Goal: Task Accomplishment & Management: Use online tool/utility

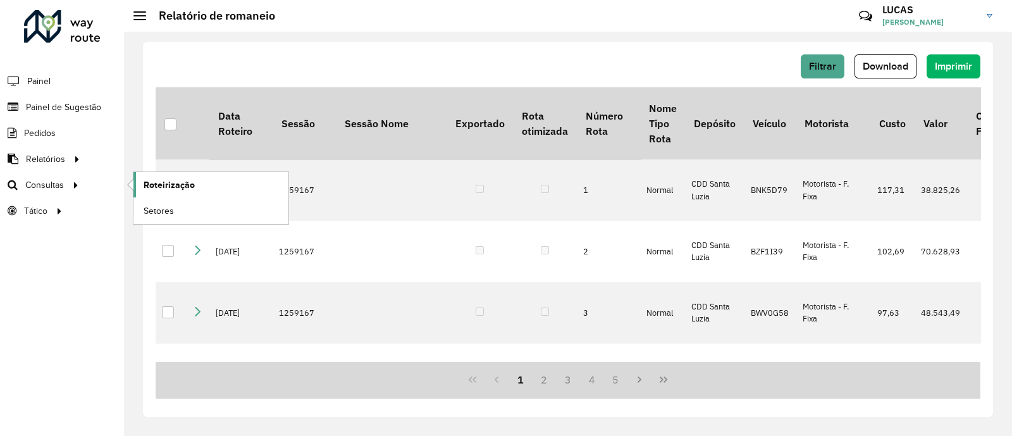
click at [180, 178] on span "Roteirização" at bounding box center [169, 184] width 51 height 13
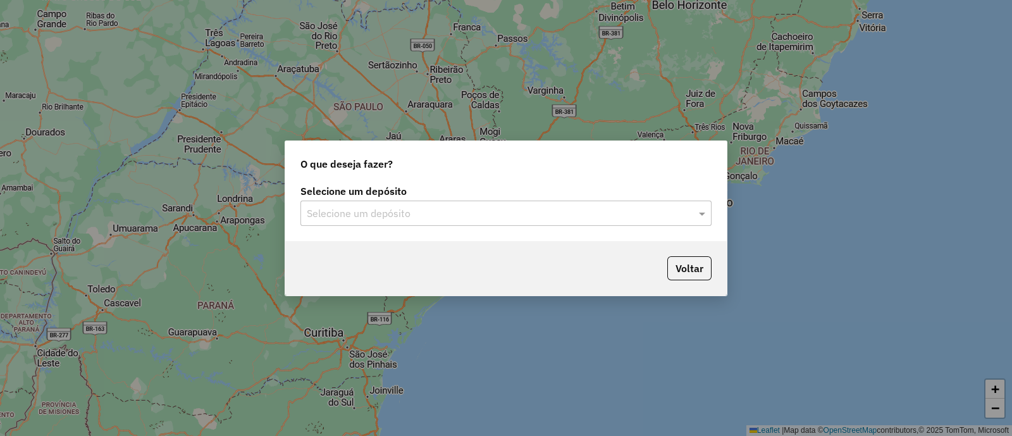
click at [549, 223] on div "Selecione um depósito" at bounding box center [505, 213] width 411 height 25
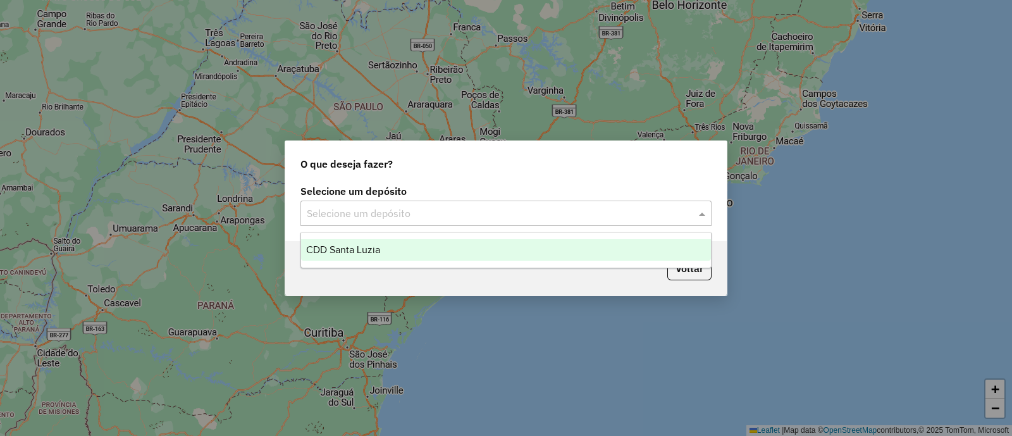
click at [433, 265] on ng-dropdown-panel "CDD Santa Luzia" at bounding box center [505, 250] width 411 height 36
click at [431, 265] on ng-dropdown-panel "CDD Santa Luzia" at bounding box center [505, 250] width 411 height 36
click at [428, 259] on div "CDD Santa Luzia" at bounding box center [506, 250] width 410 height 22
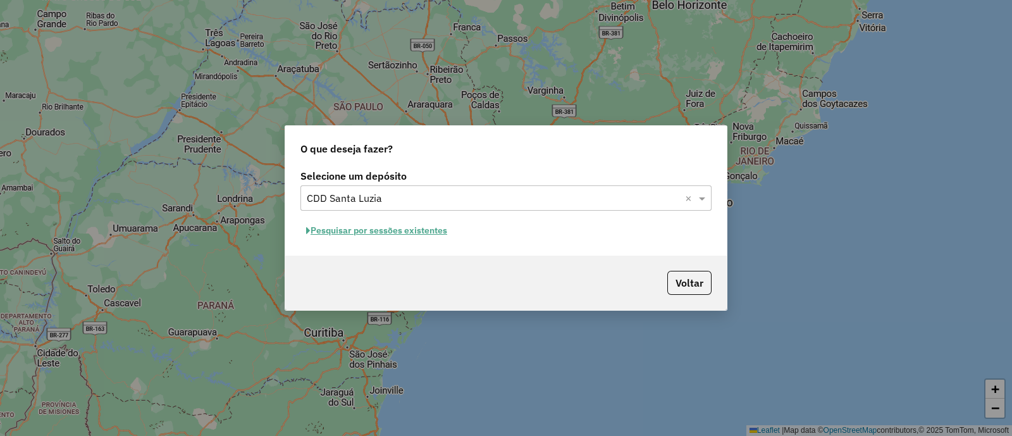
click at [382, 229] on button "Pesquisar por sessões existentes" at bounding box center [376, 231] width 152 height 20
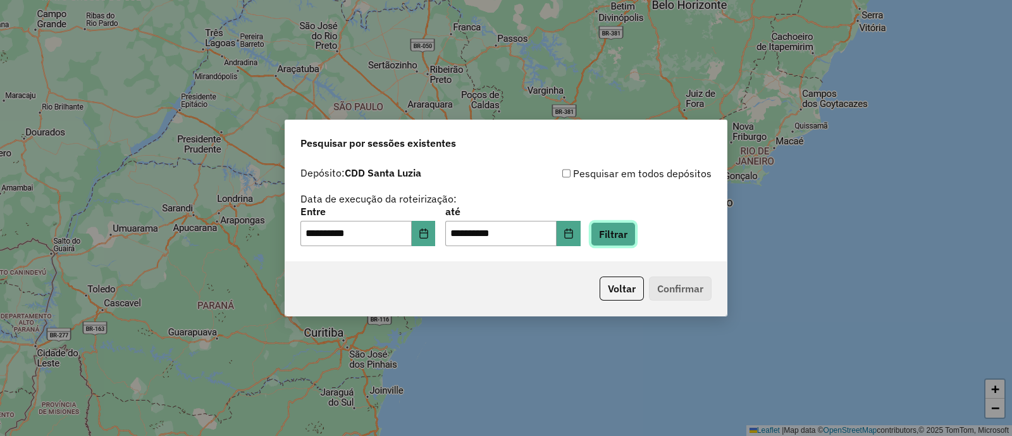
click at [617, 237] on button "Filtrar" at bounding box center [613, 234] width 45 height 24
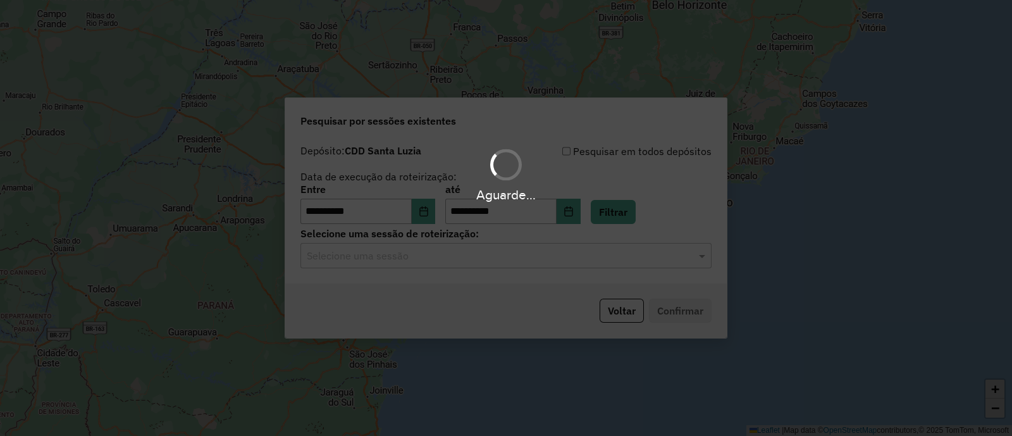
click at [435, 254] on div "Aguarde..." at bounding box center [506, 218] width 1012 height 436
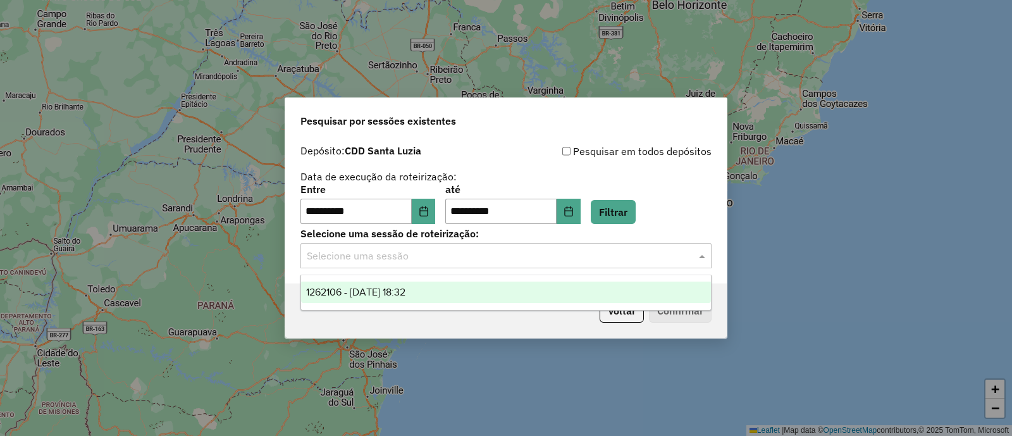
click at [431, 254] on input "text" at bounding box center [493, 256] width 373 height 15
click at [392, 295] on span "1262106 - 09/09/2025 18:32" at bounding box center [355, 292] width 99 height 11
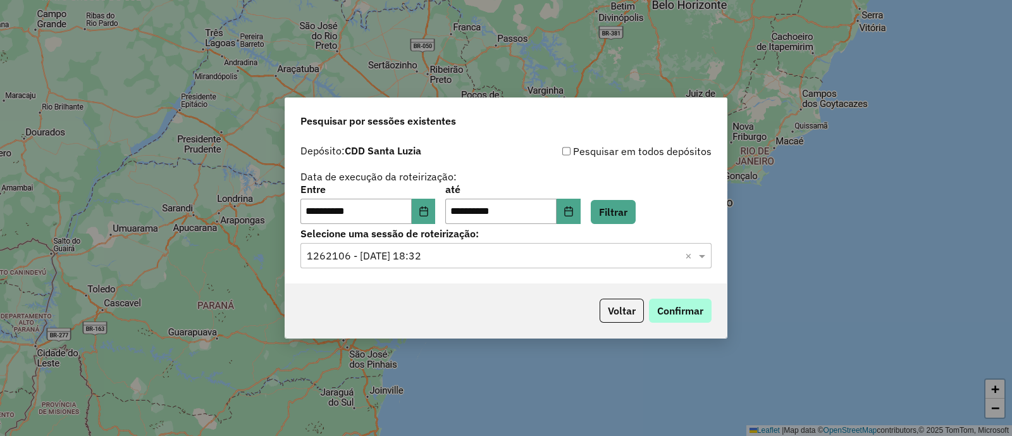
click at [712, 311] on div "Voltar Confirmar" at bounding box center [506, 310] width 442 height 54
click at [693, 311] on button "Confirmar" at bounding box center [680, 311] width 63 height 24
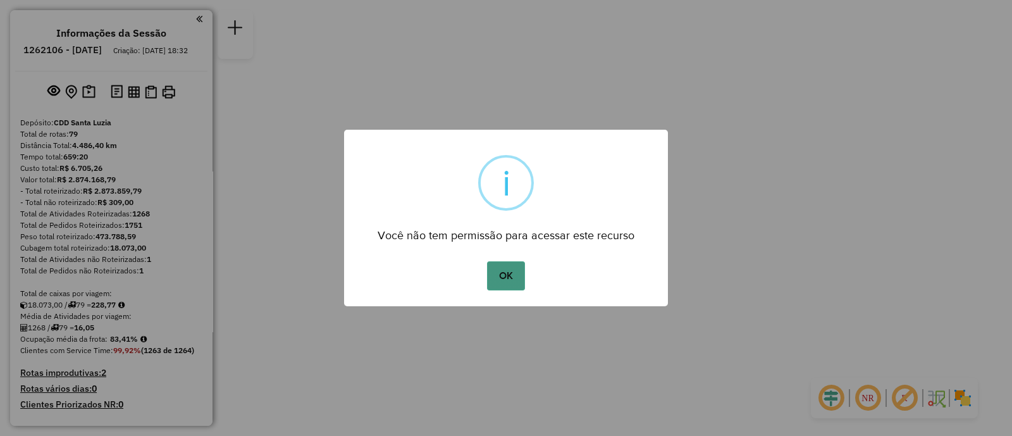
click at [514, 276] on button "OK" at bounding box center [505, 275] width 37 height 29
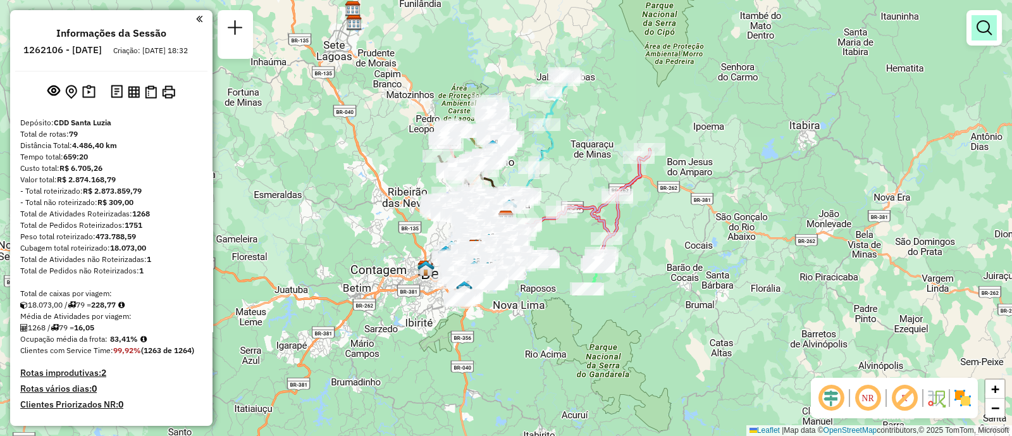
click at [980, 32] on em at bounding box center [984, 27] width 15 height 15
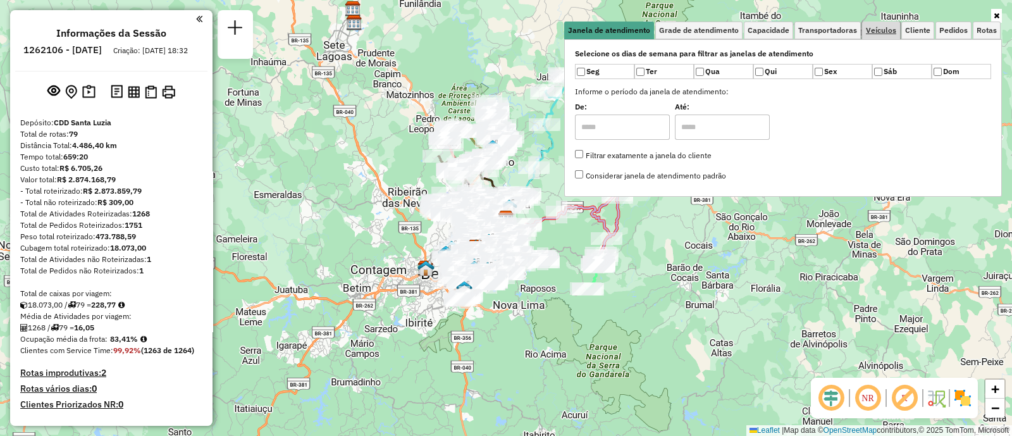
click at [881, 27] on span "Veículos" at bounding box center [881, 31] width 30 height 8
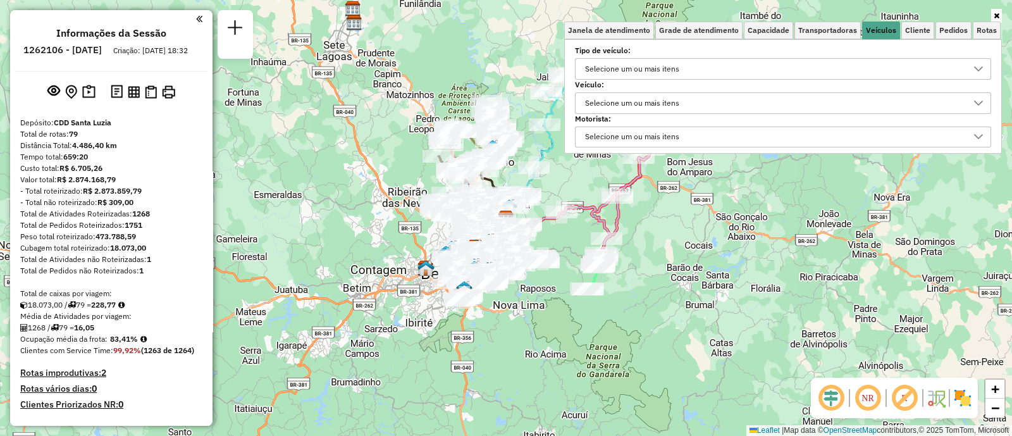
click at [671, 109] on div "Selecione um ou mais itens" at bounding box center [632, 103] width 103 height 20
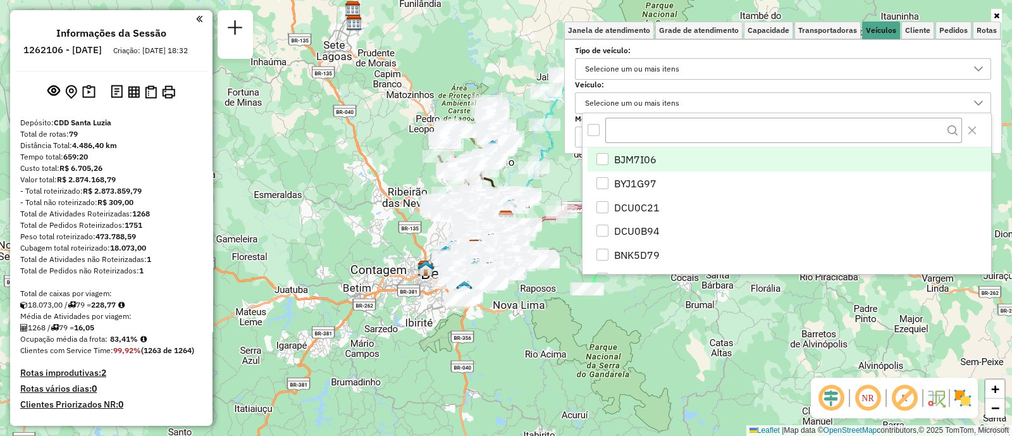
scroll to position [6, 43]
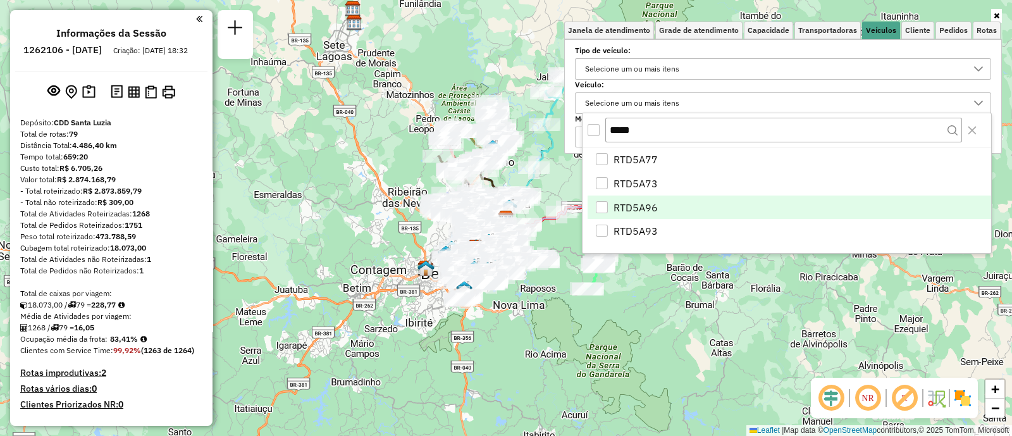
type input "*****"
click at [658, 207] on li "RTD5A96" at bounding box center [790, 207] width 404 height 24
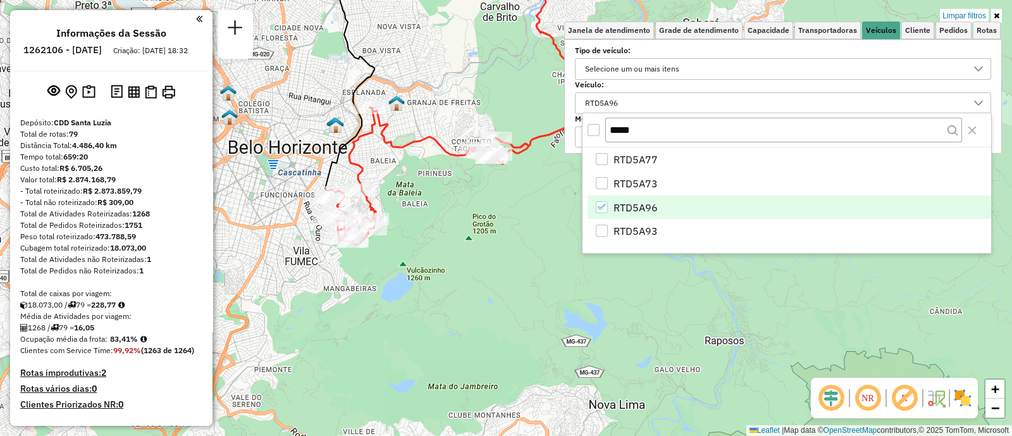
drag, startPoint x: 437, startPoint y: 211, endPoint x: 436, endPoint y: 234, distance: 23.4
click at [436, 233] on div "Limpar filtros Janela de atendimento Grade de atendimento Capacidade Transporta…" at bounding box center [506, 218] width 1012 height 436
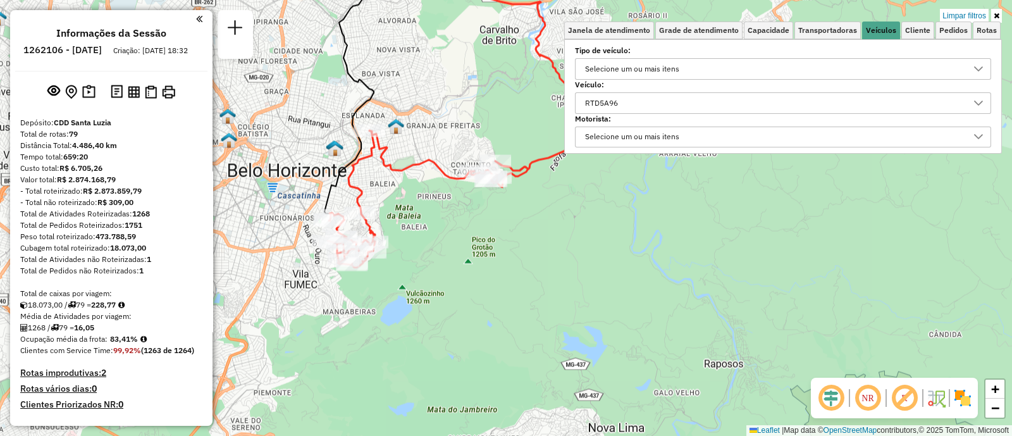
click at [436, 237] on div "Limpar filtros Janela de atendimento Grade de atendimento Capacidade Transporta…" at bounding box center [506, 218] width 1012 height 436
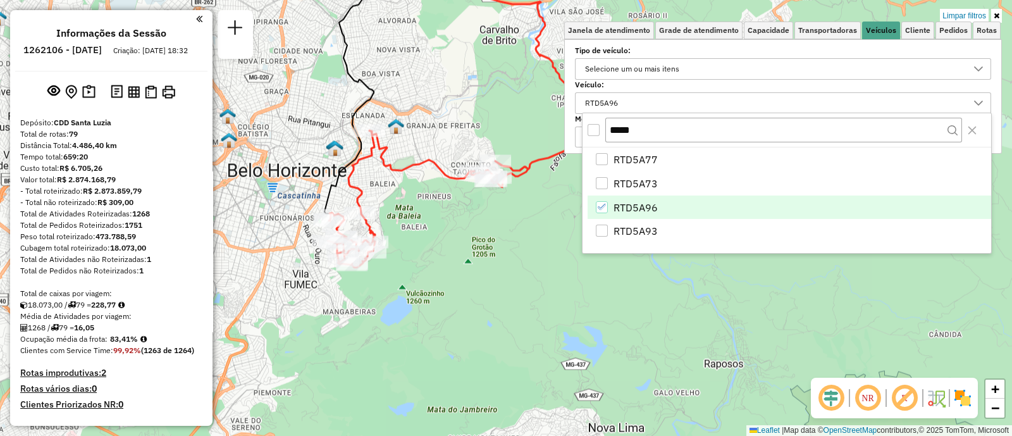
click at [435, 238] on div "Limpar filtros Janela de atendimento Grade de atendimento Capacidade Transporta…" at bounding box center [506, 218] width 1012 height 436
click at [435, 240] on div "Limpar filtros Janela de atendimento Grade de atendimento Capacidade Transporta…" at bounding box center [506, 218] width 1012 height 436
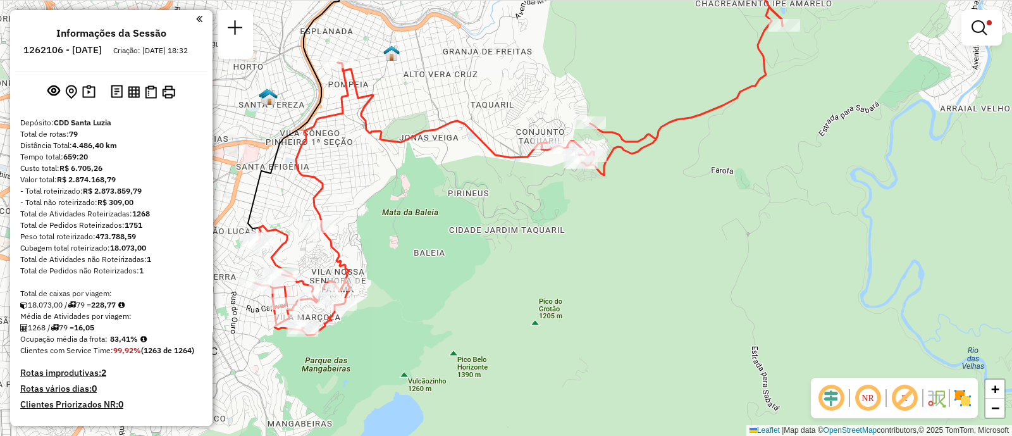
drag, startPoint x: 447, startPoint y: 257, endPoint x: 503, endPoint y: 307, distance: 74.9
click at [482, 293] on div "Limpar filtros Janela de atendimento Grade de atendimento Capacidade Transporta…" at bounding box center [506, 218] width 1012 height 436
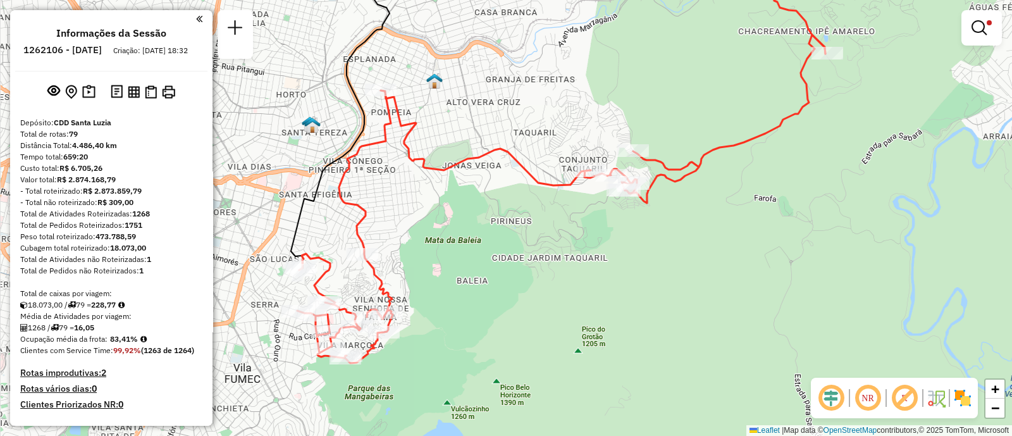
drag, startPoint x: 503, startPoint y: 307, endPoint x: 524, endPoint y: 321, distance: 25.1
click at [524, 321] on div "Limpar filtros Janela de atendimento Grade de atendimento Capacidade Transporta…" at bounding box center [506, 218] width 1012 height 436
click at [525, 321] on div "Limpar filtros Janela de atendimento Grade de atendimento Capacidade Transporta…" at bounding box center [506, 218] width 1012 height 436
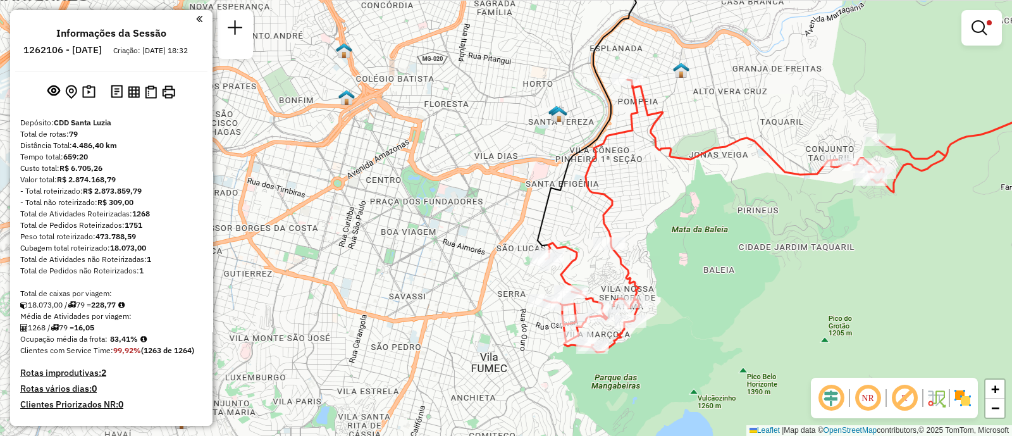
drag, startPoint x: 422, startPoint y: 61, endPoint x: 378, endPoint y: 238, distance: 181.8
click at [386, 227] on div "Limpar filtros Janela de atendimento Grade de atendimento Capacidade Transporta…" at bounding box center [506, 218] width 1012 height 436
click at [380, 237] on div "Limpar filtros Janela de atendimento Grade de atendimento Capacidade Transporta…" at bounding box center [506, 218] width 1012 height 436
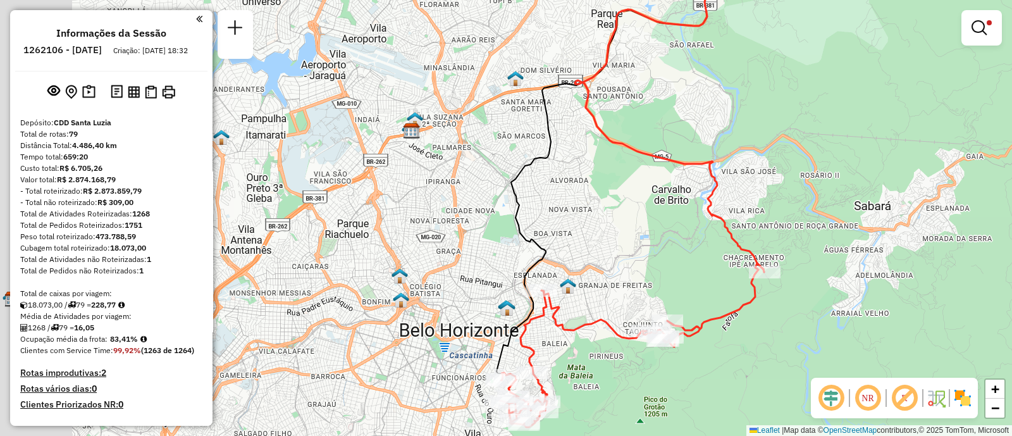
drag, startPoint x: 418, startPoint y: 204, endPoint x: 561, endPoint y: 268, distance: 156.6
click at [561, 268] on div "Limpar filtros Janela de atendimento Grade de atendimento Capacidade Transporta…" at bounding box center [506, 218] width 1012 height 436
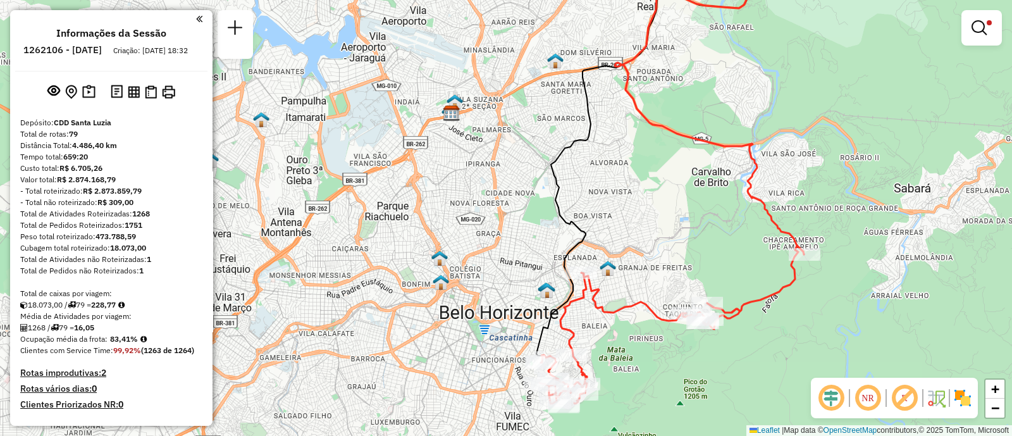
drag, startPoint x: 693, startPoint y: 320, endPoint x: 673, endPoint y: 182, distance: 139.9
click at [673, 188] on div "Limpar filtros Janela de atendimento Grade de atendimento Capacidade Transporta…" at bounding box center [506, 218] width 1012 height 436
drag, startPoint x: 673, startPoint y: 182, endPoint x: 673, endPoint y: 163, distance: 18.3
click at [673, 163] on div "Limpar filtros Janela de atendimento Grade de atendimento Capacidade Transporta…" at bounding box center [506, 218] width 1012 height 436
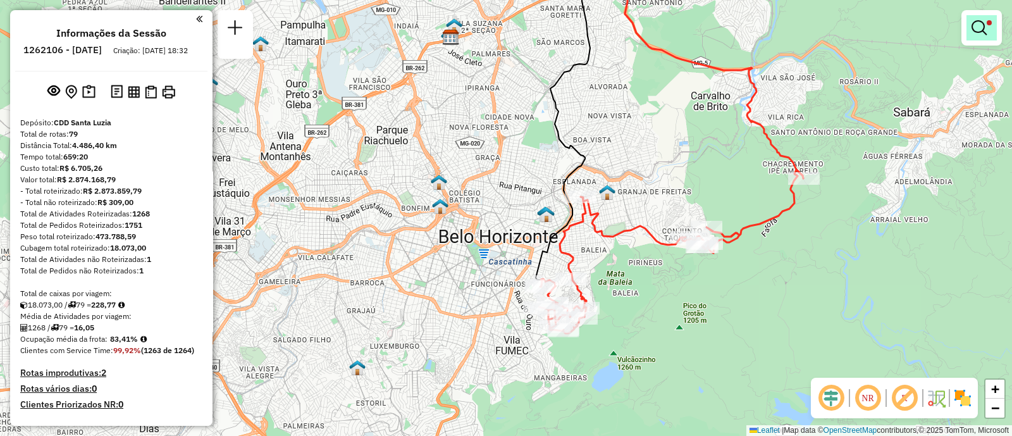
click at [982, 36] on link at bounding box center [982, 27] width 30 height 25
click at [0, 0] on link "Rotas" at bounding box center [0, 0] width 0 height 0
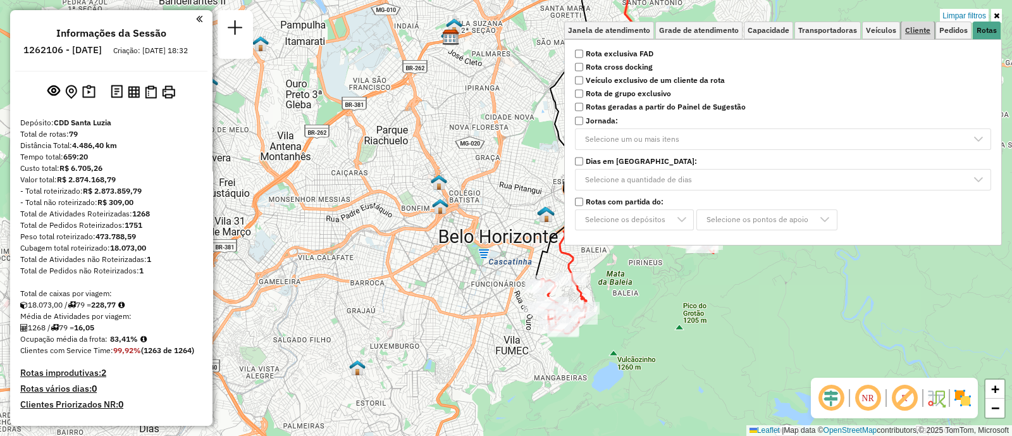
click at [905, 30] on link "Cliente" at bounding box center [917, 31] width 33 height 18
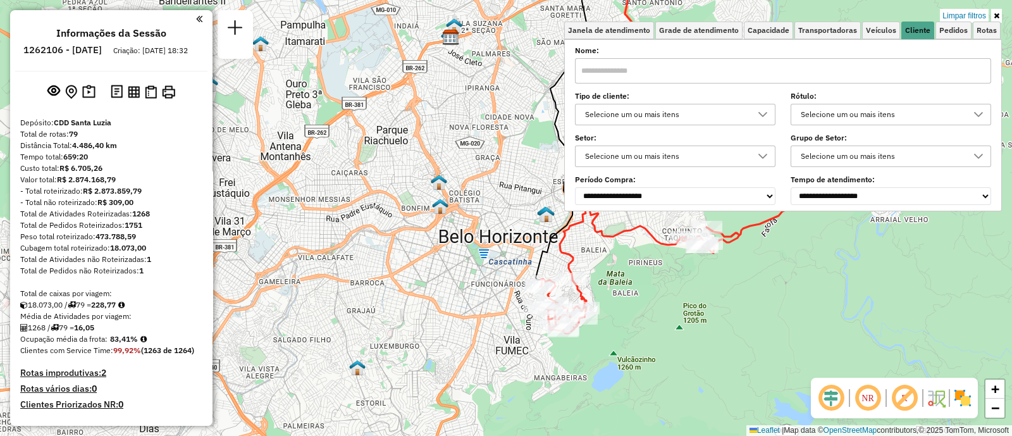
click at [704, 73] on input "text" at bounding box center [783, 70] width 416 height 25
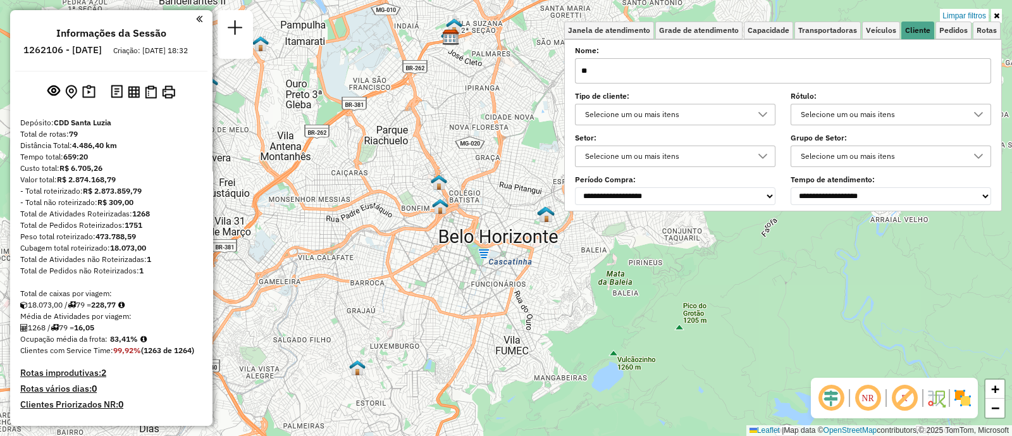
type input "*"
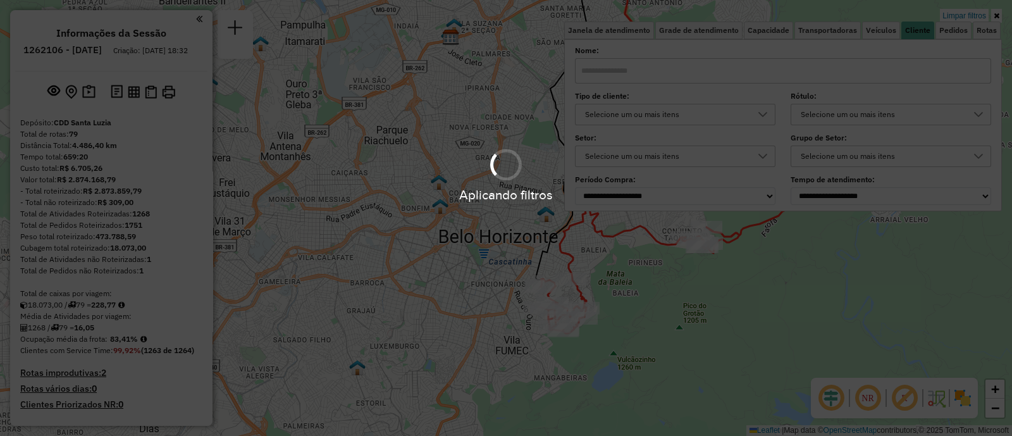
click at [667, 326] on div "Limpar filtros Janela de atendimento Grade de atendimento Capacidade Transporta…" at bounding box center [506, 218] width 1012 height 436
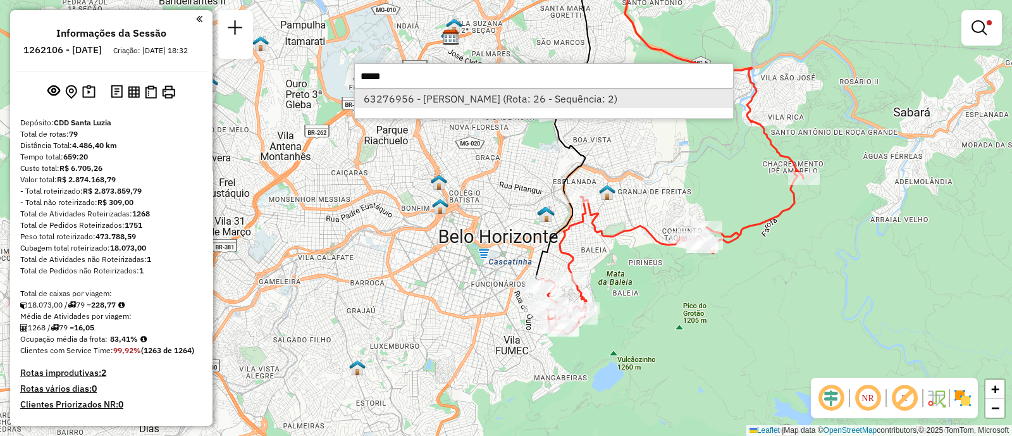
type input "*****"
click at [491, 102] on li "63276956 - [PERSON_NAME] (Rota: 26 - Sequência: 2)" at bounding box center [544, 98] width 378 height 19
select select "**********"
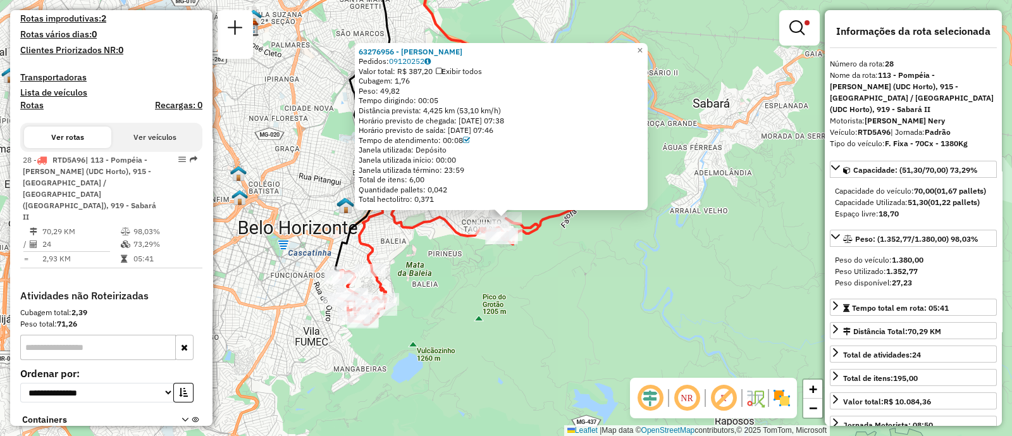
scroll to position [404, 0]
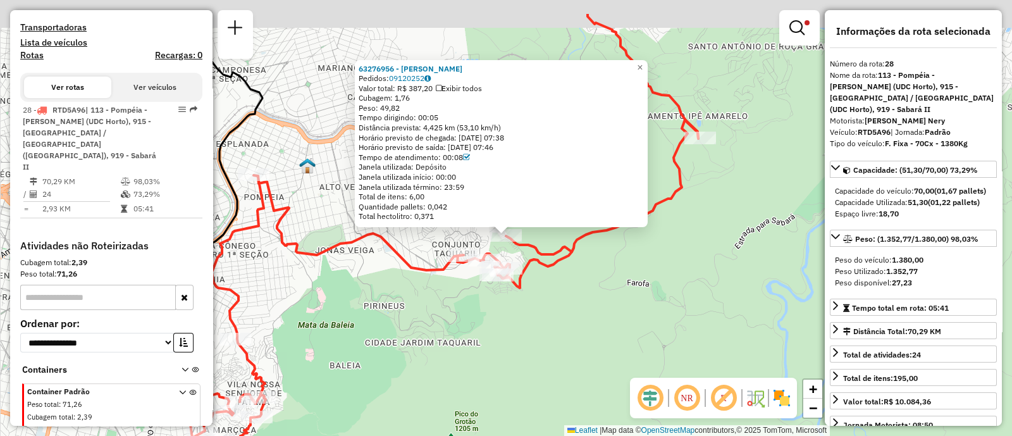
drag, startPoint x: 527, startPoint y: 261, endPoint x: 553, endPoint y: 319, distance: 64.3
click at [553, 319] on div "63276956 - [PERSON_NAME] BISPO Pedidos: 09120252 Valor total: R$ 387,20 Exibir …" at bounding box center [506, 218] width 1012 height 436
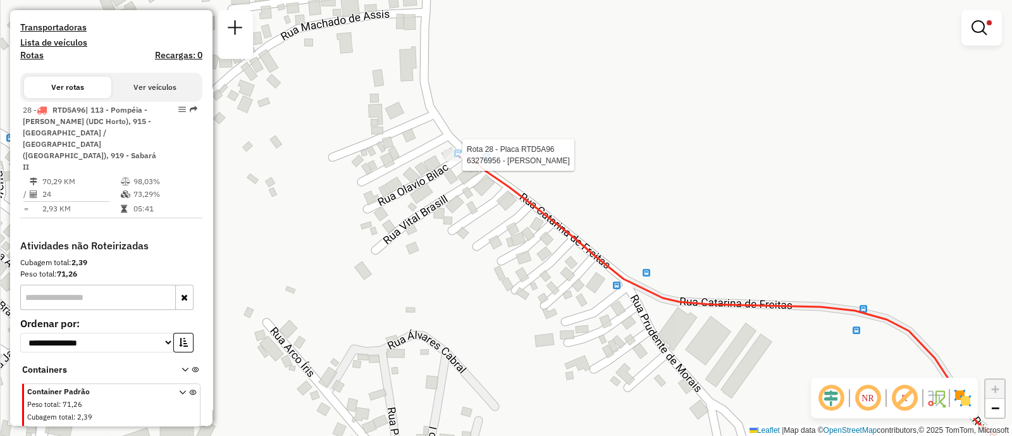
select select "**********"
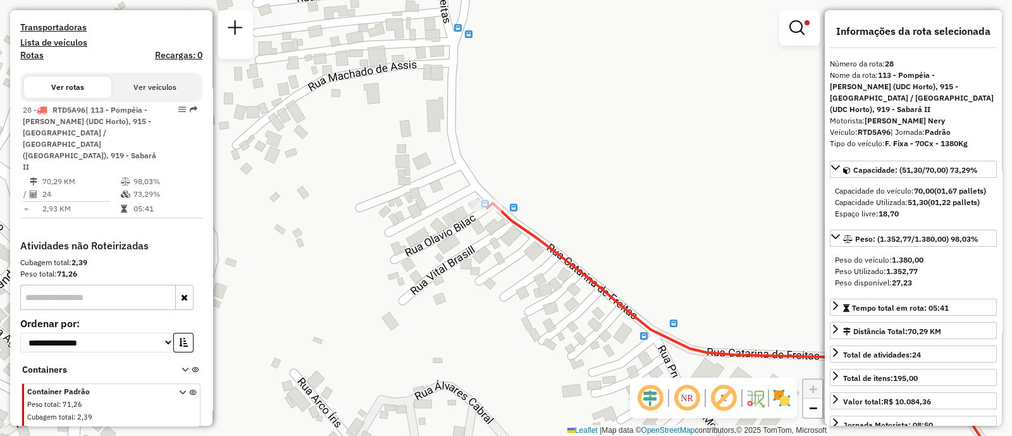
drag, startPoint x: 547, startPoint y: 305, endPoint x: 489, endPoint y: 273, distance: 65.7
click at [489, 273] on div "Limpar filtros Janela de atendimento Grade de atendimento Capacidade Transporta…" at bounding box center [506, 218] width 1012 height 436
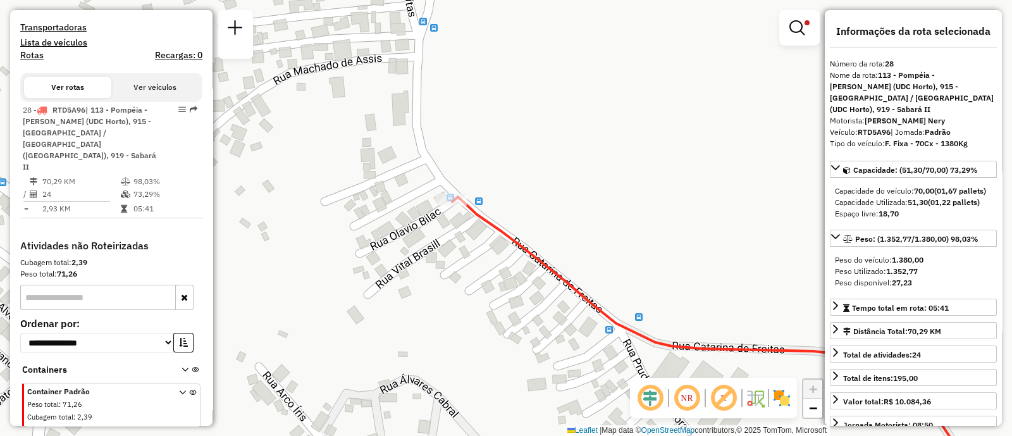
drag, startPoint x: 468, startPoint y: 251, endPoint x: 481, endPoint y: 271, distance: 23.3
click at [481, 271] on div "Limpar filtros Janela de atendimento Grade de atendimento Capacidade Transporta…" at bounding box center [506, 218] width 1012 height 436
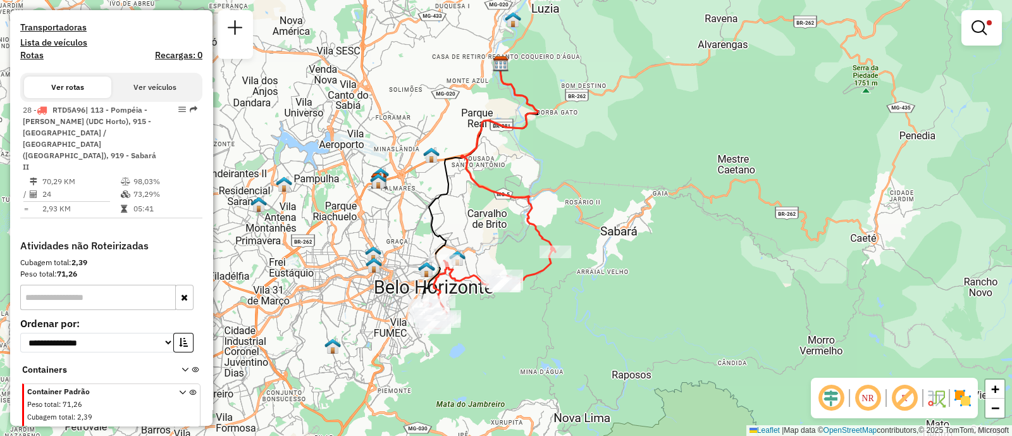
drag, startPoint x: 516, startPoint y: 330, endPoint x: 531, endPoint y: 337, distance: 16.7
click at [531, 335] on div "Limpar filtros Janela de atendimento Grade de atendimento Capacidade Transporta…" at bounding box center [506, 218] width 1012 height 436
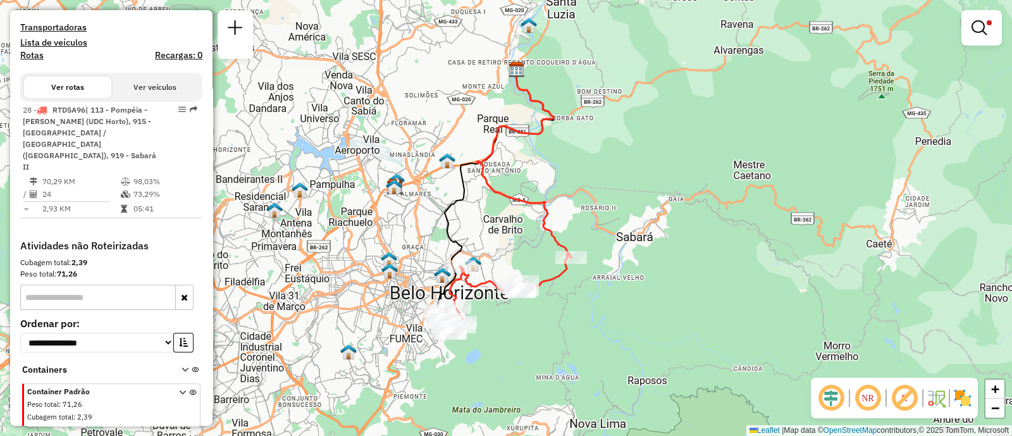
click at [531, 337] on div "Limpar filtros Janela de atendimento Grade de atendimento Capacidade Transporta…" at bounding box center [506, 218] width 1012 height 436
